Goal: Information Seeking & Learning: Understand process/instructions

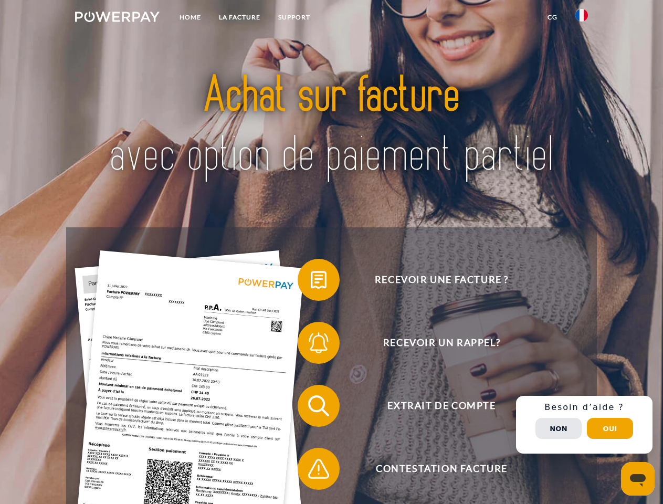
click at [117, 18] on img at bounding box center [117, 17] width 85 height 11
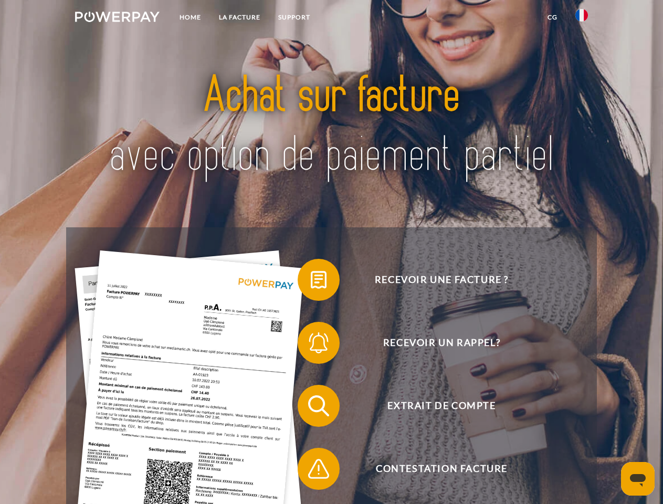
click at [582, 18] on img at bounding box center [582, 15] width 13 height 13
click at [553, 17] on link "CG" at bounding box center [553, 17] width 28 height 19
click at [311, 282] on span at bounding box center [303, 280] width 53 height 53
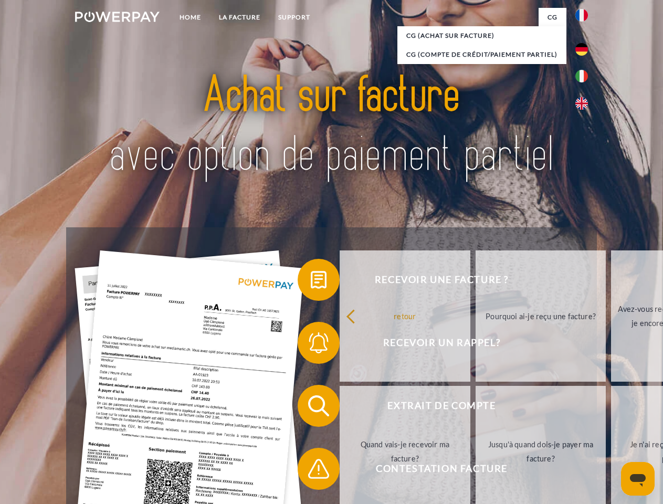
click at [329, 345] on div "retour Pourquoi ai-je reçu une facture? Avez-vous reçu mes paiements, ai-je enc…" at bounding box center [541, 383] width 424 height 271
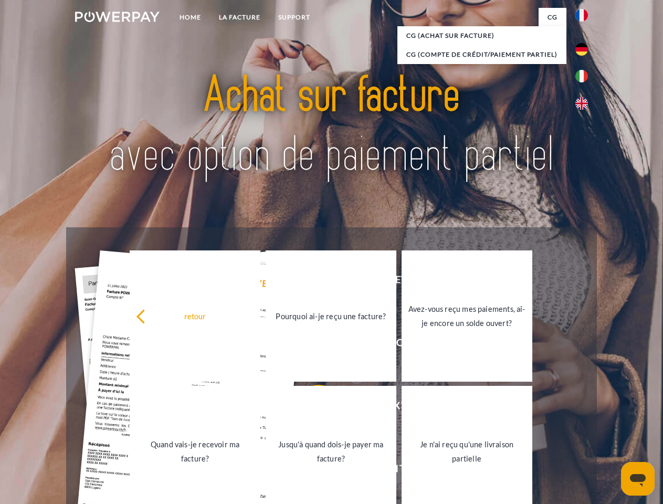
click at [311, 408] on link "Jusqu'à quand dois-je payer ma facture?" at bounding box center [331, 451] width 131 height 131
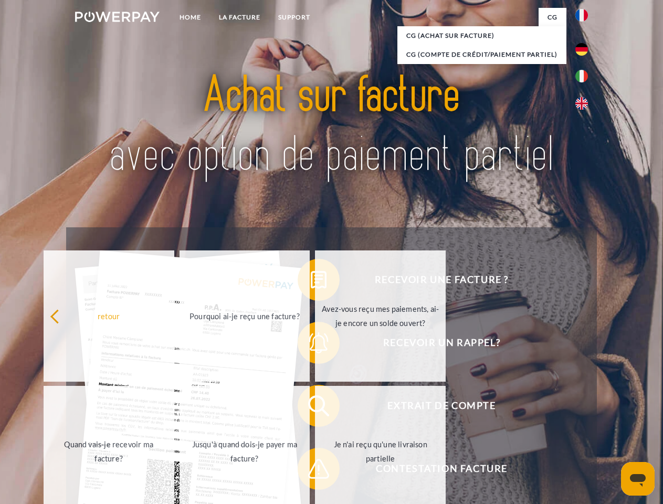
click at [311, 471] on span at bounding box center [303, 469] width 53 height 53
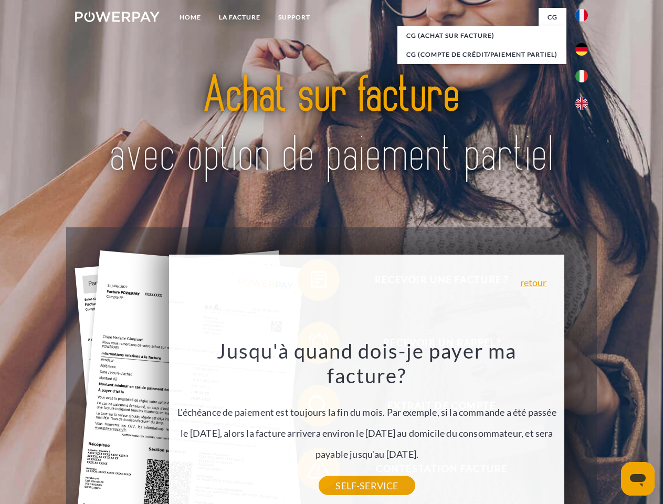
click at [585, 425] on div "Recevoir une facture ? Recevoir un rappel? Extrait de compte retour" at bounding box center [331, 437] width 530 height 420
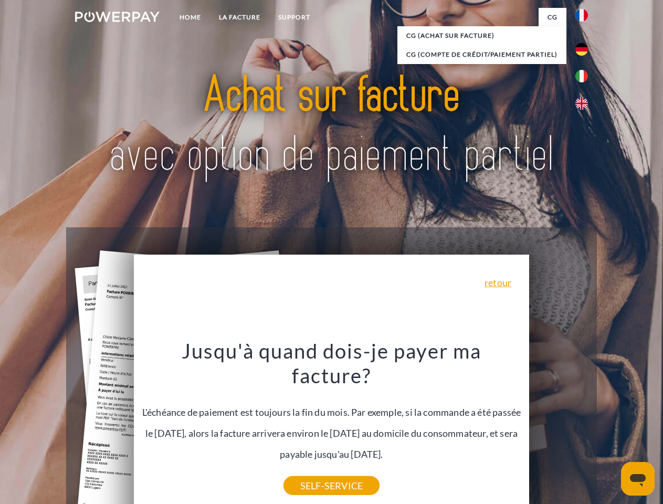
click at [559, 427] on span "Extrait de compte" at bounding box center [441, 406] width 257 height 42
click at [610, 429] on header "Home LA FACTURE Support" at bounding box center [331, 362] width 663 height 725
